Goal: Task Accomplishment & Management: Manage account settings

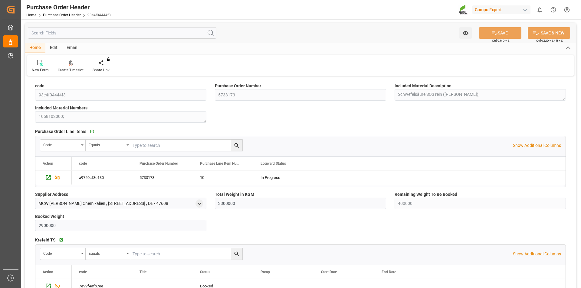
click at [567, 10] on html "Created by potrace 1.15, written by [PERSON_NAME] [DATE]-[DATE] Created by potr…" at bounding box center [290, 144] width 581 height 288
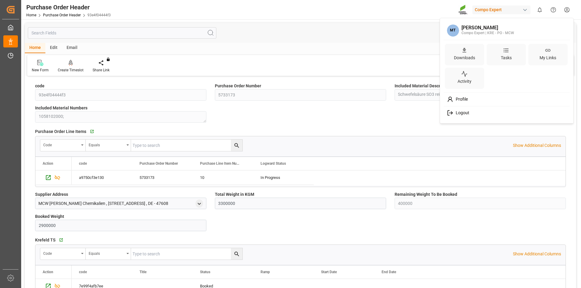
click at [477, 117] on div "Logout" at bounding box center [507, 112] width 124 height 11
